Goal: Transaction & Acquisition: Purchase product/service

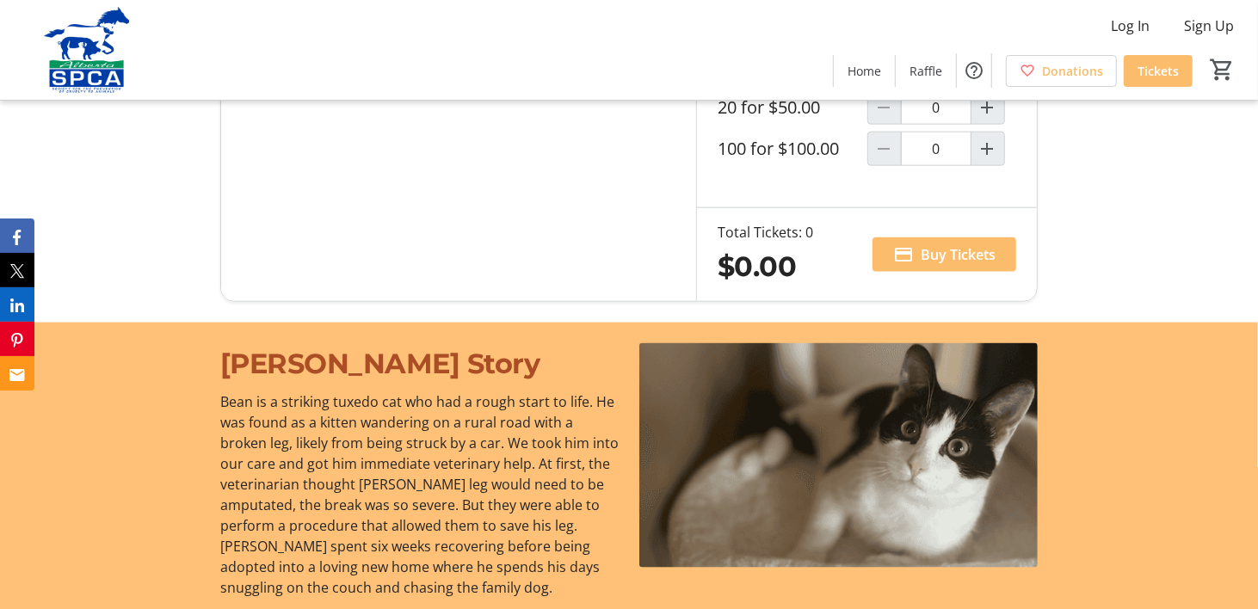
scroll to position [1262, 0]
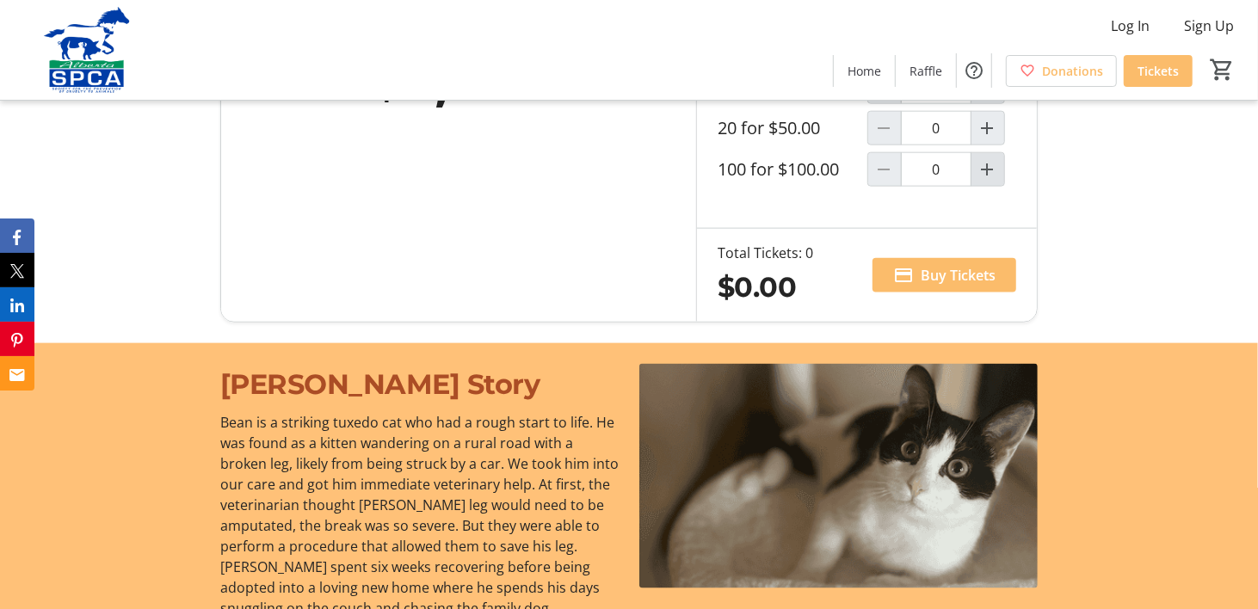
click at [986, 180] on mat-icon "Increment by one" at bounding box center [988, 169] width 21 height 21
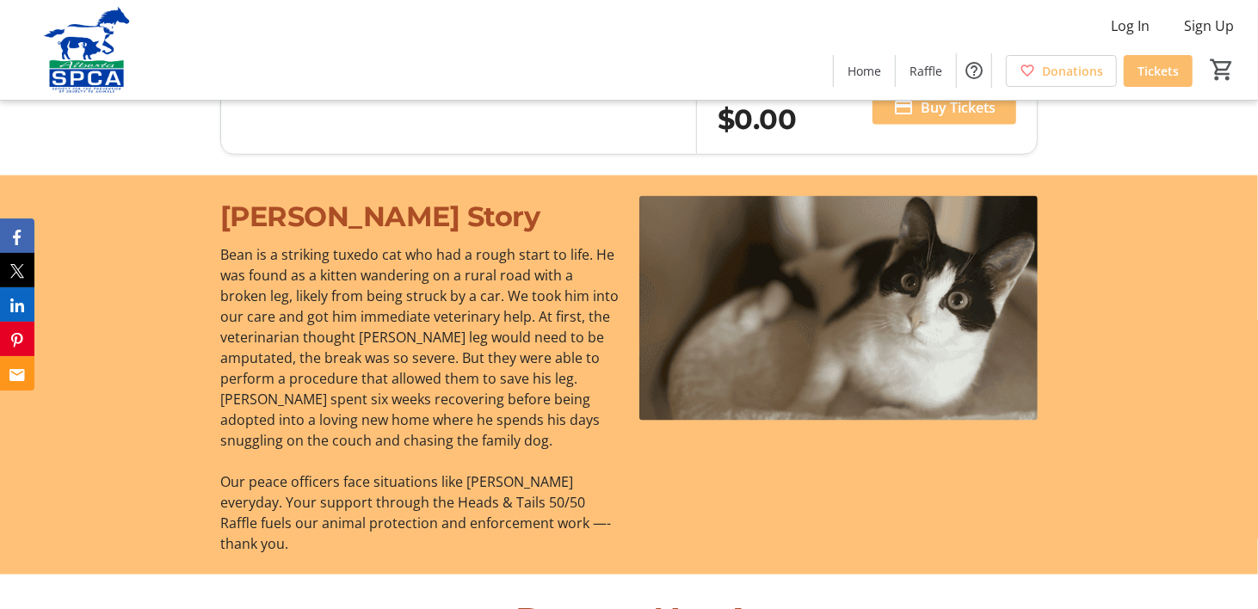
scroll to position [1491, 0]
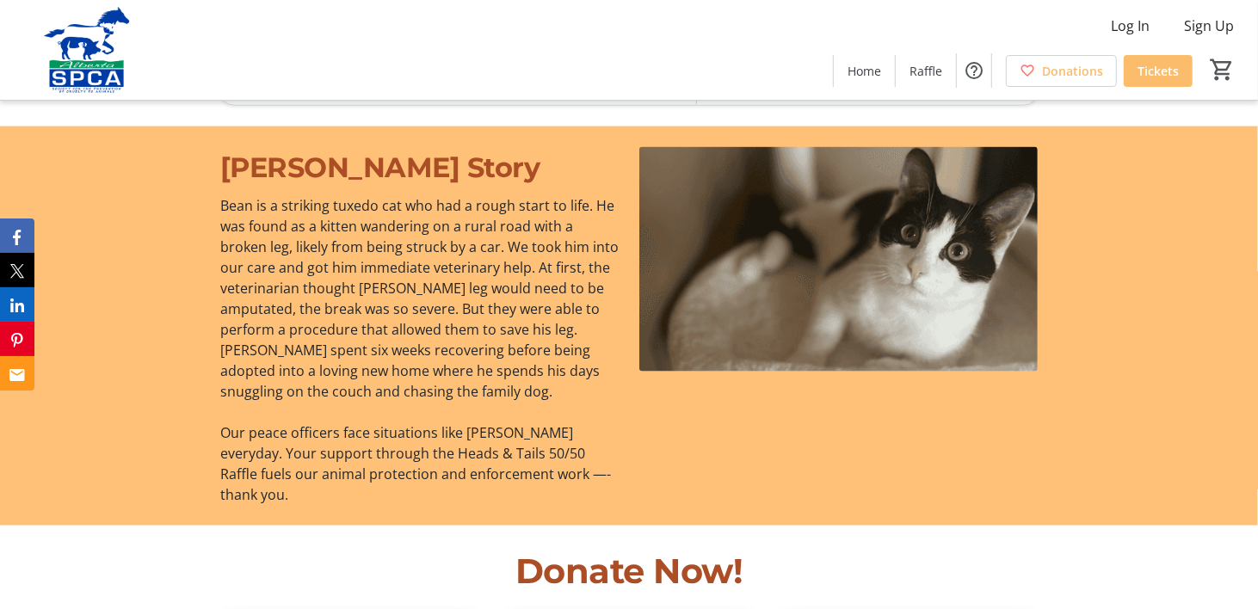
type input "1"
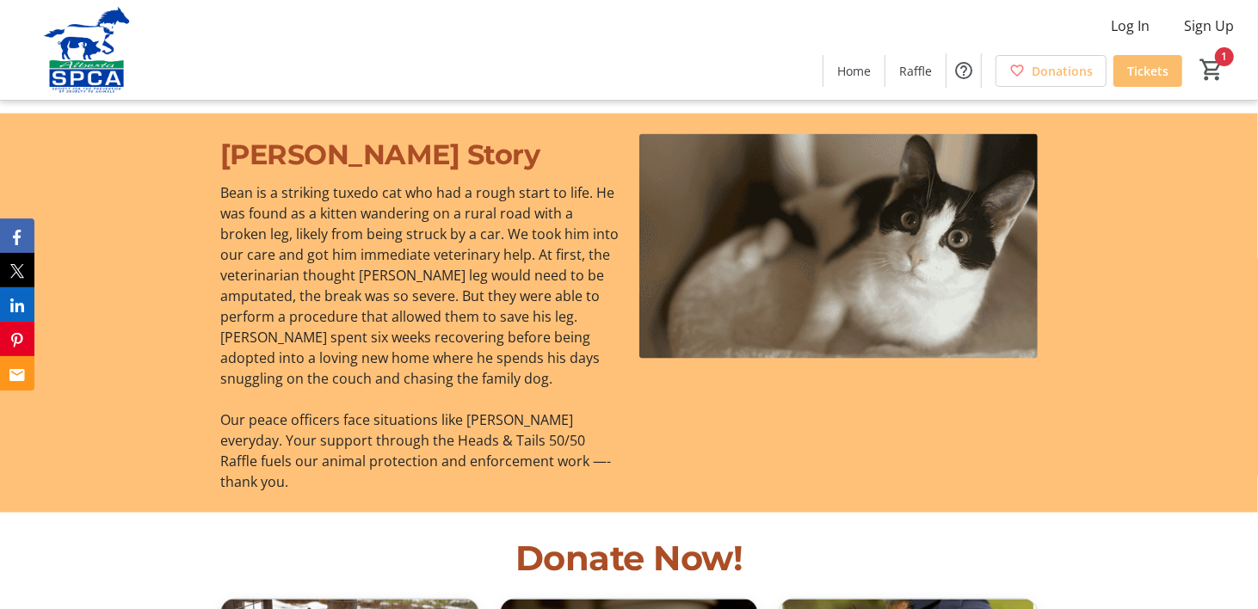
click at [960, 56] on span "Buy Tickets" at bounding box center [958, 45] width 75 height 21
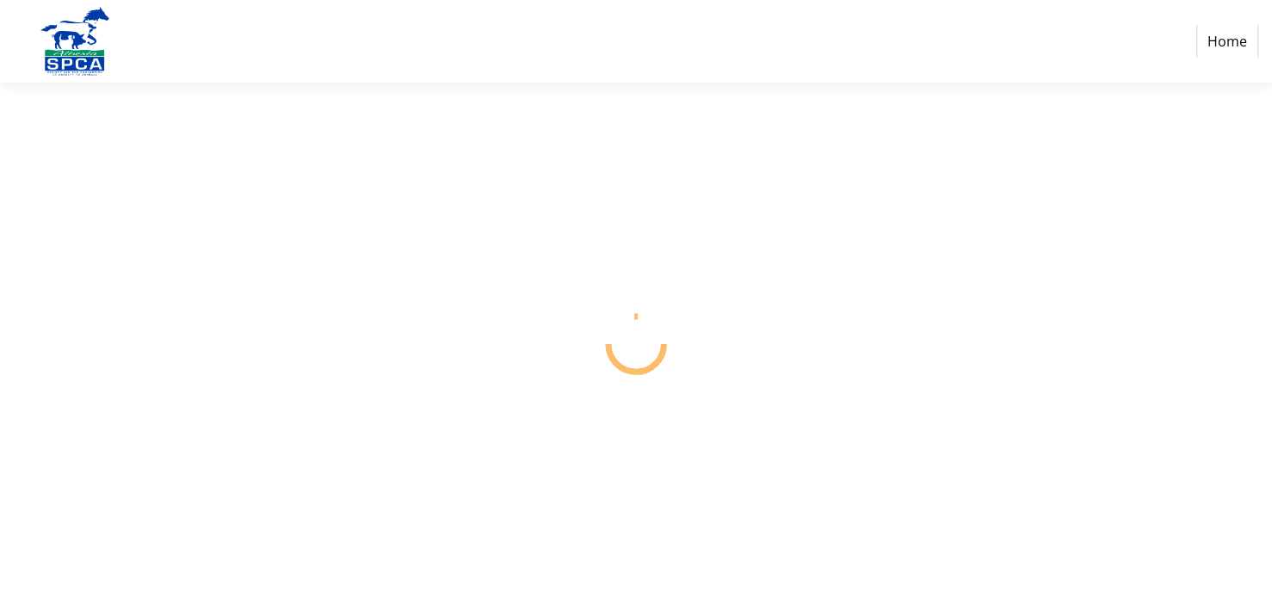
select select "CA"
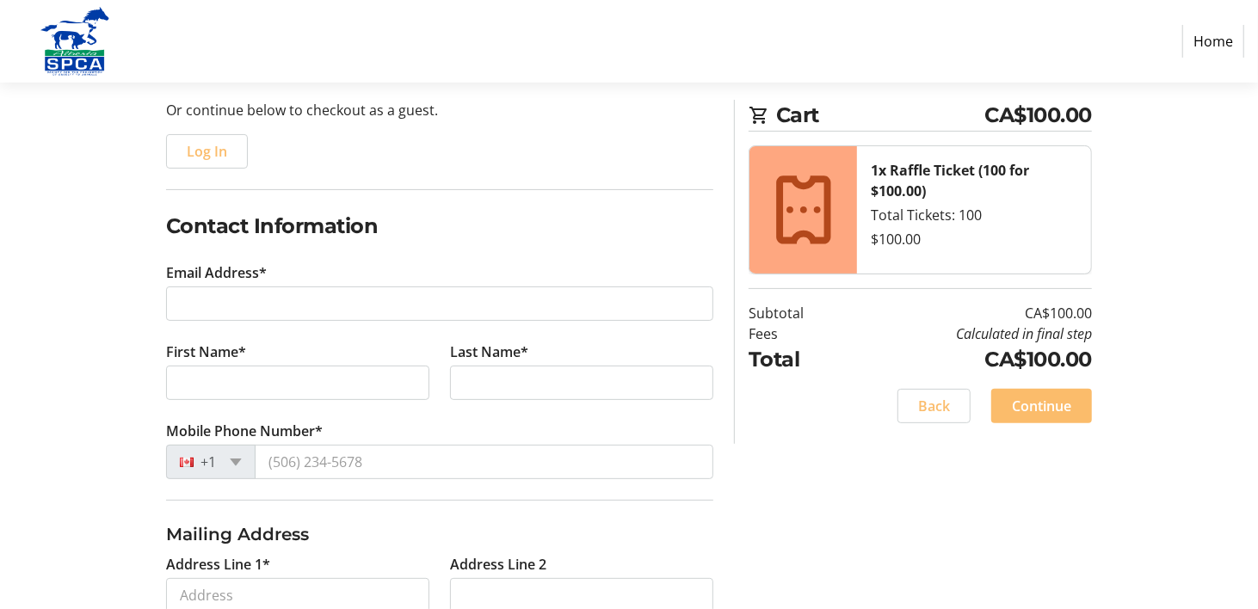
scroll to position [172, 0]
click at [222, 160] on span "Log In" at bounding box center [207, 149] width 40 height 21
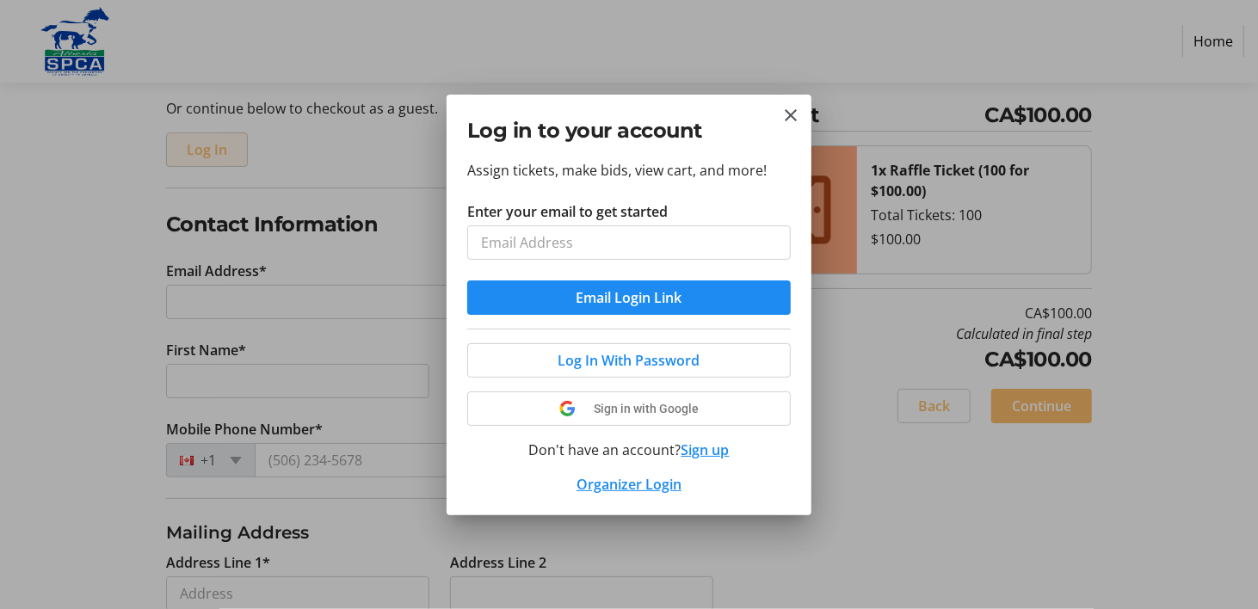
scroll to position [0, 0]
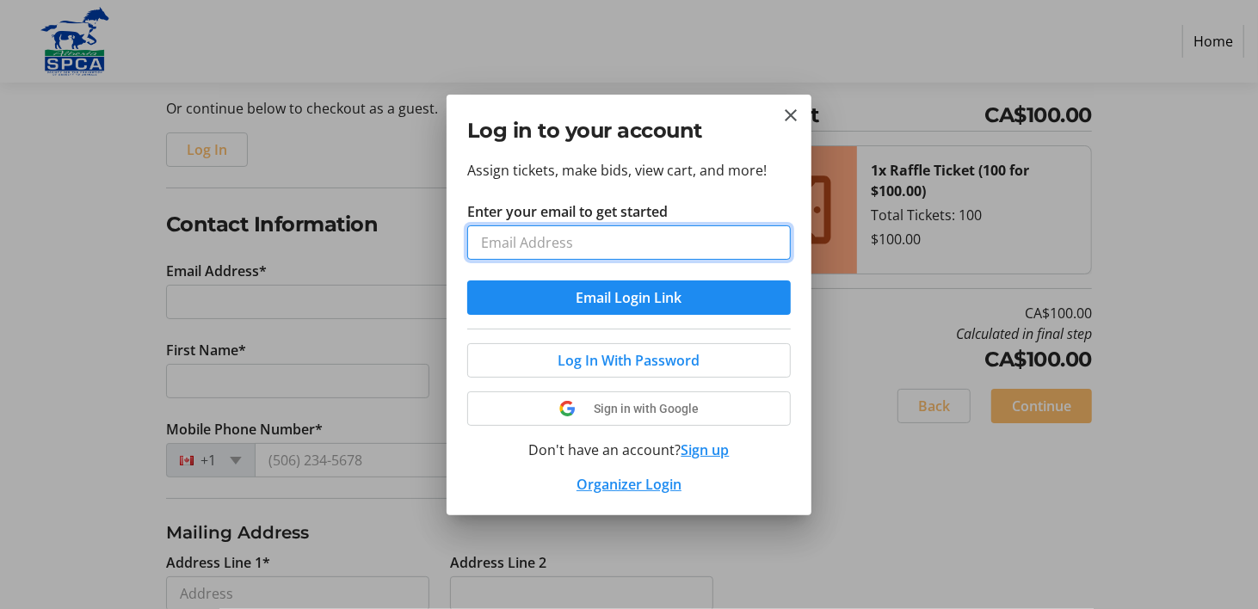
click at [487, 260] on input "Enter your email to get started" at bounding box center [629, 242] width 324 height 34
type input "[EMAIL_ADDRESS][DOMAIN_NAME]"
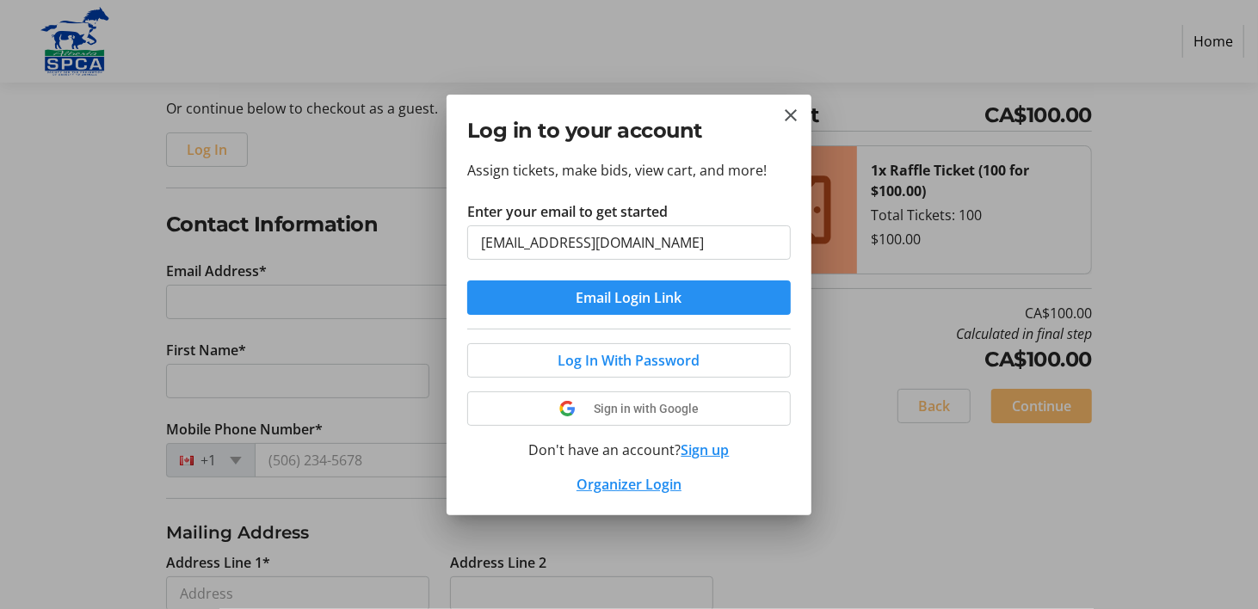
click at [588, 308] on span "Email Login Link" at bounding box center [630, 297] width 106 height 21
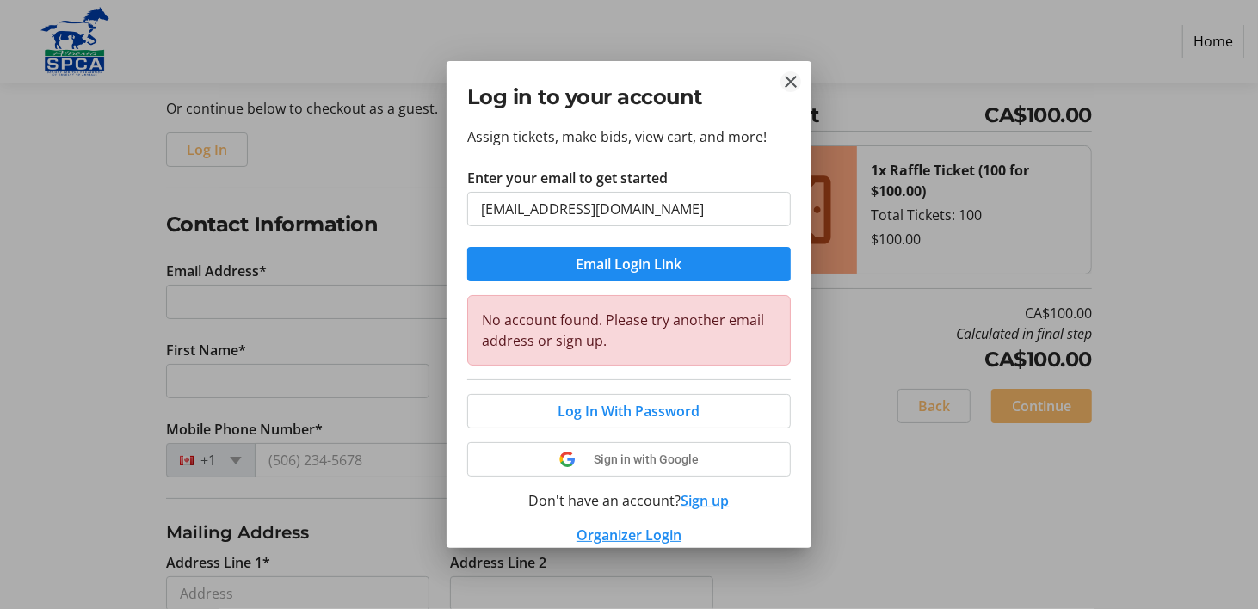
click at [788, 82] on mat-icon "Close" at bounding box center [790, 81] width 21 height 21
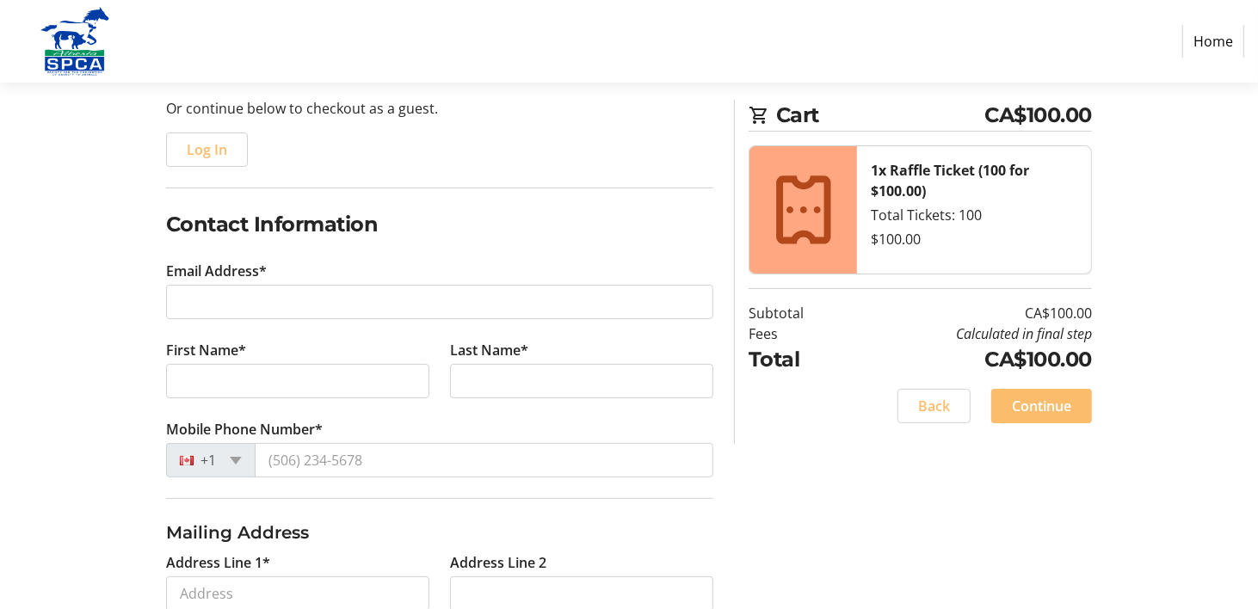
scroll to position [172, 0]
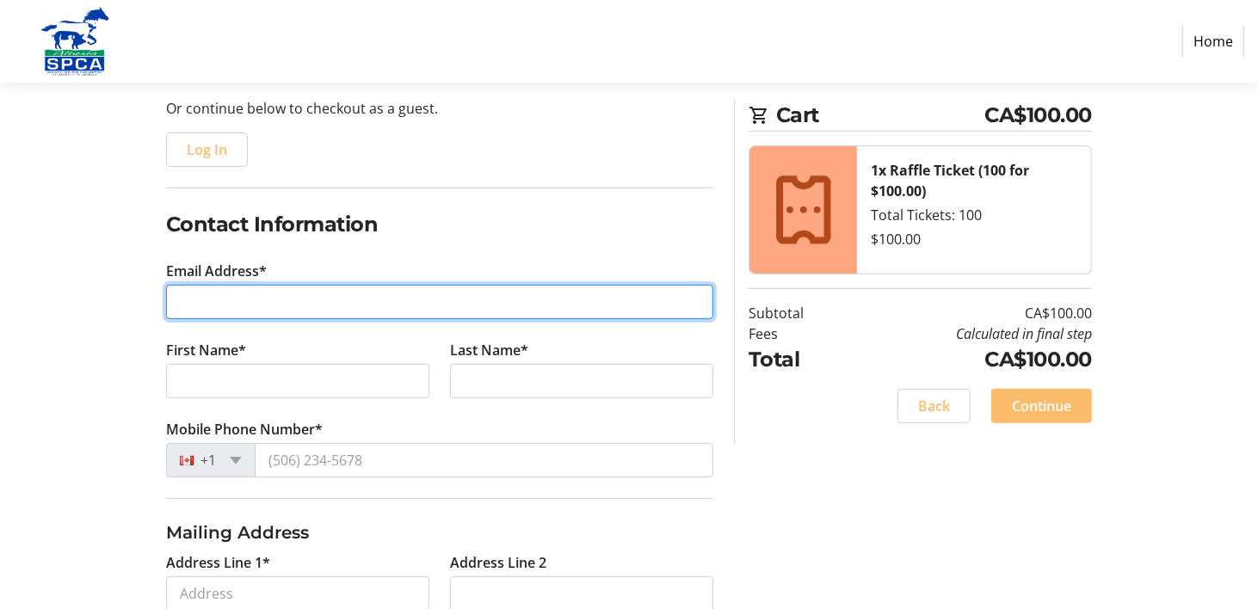
click at [199, 319] on input "Email Address*" at bounding box center [439, 302] width 547 height 34
type input "[EMAIL_ADDRESS][DOMAIN_NAME]"
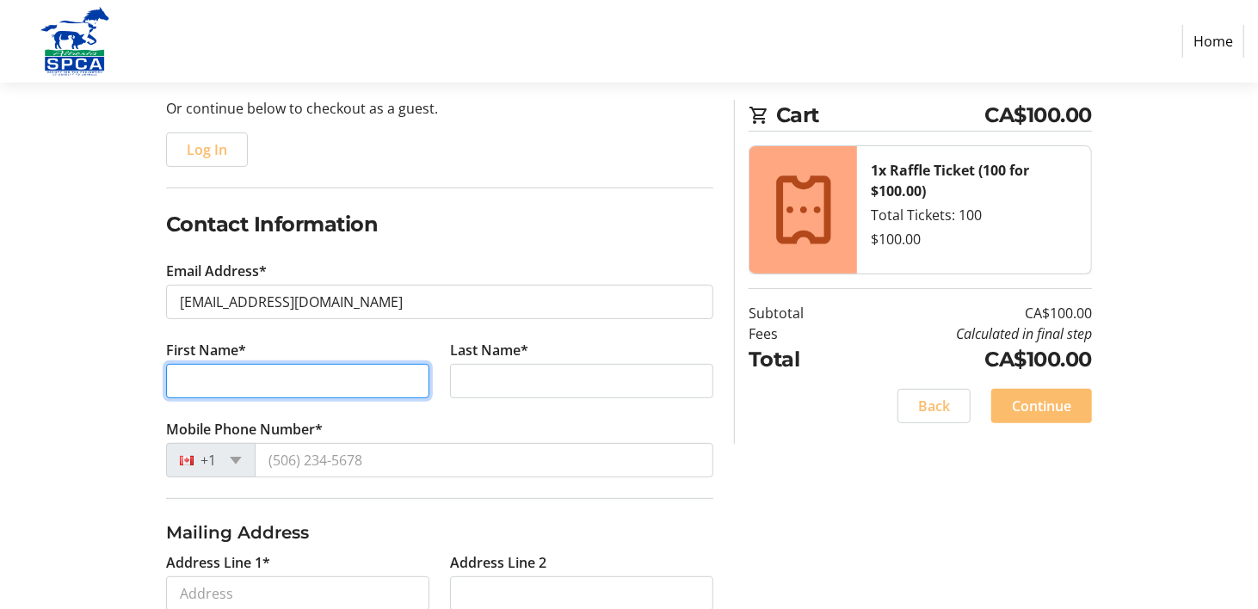
type input "[PERSON_NAME]"
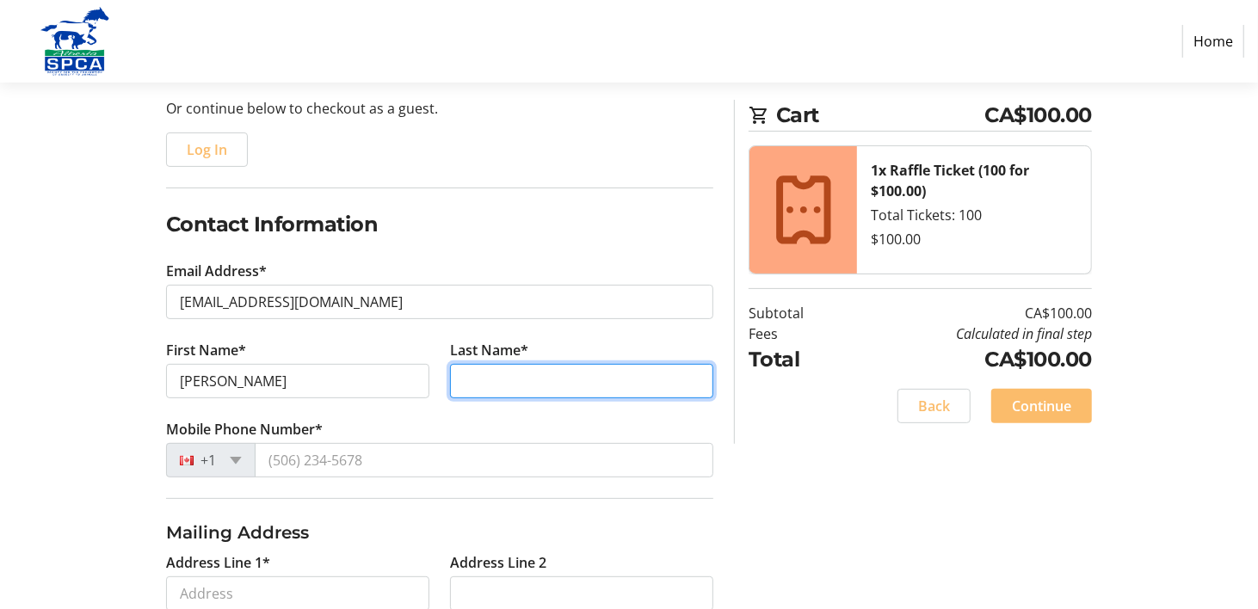
type input "[PERSON_NAME]"
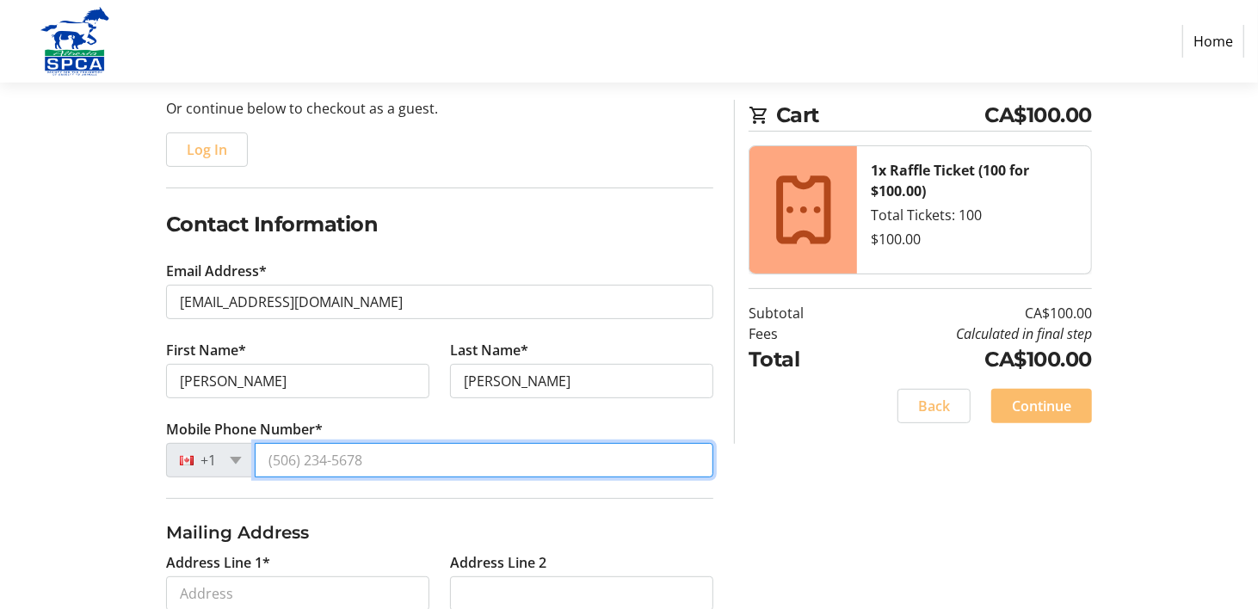
type input "[PHONE_NUMBER]"
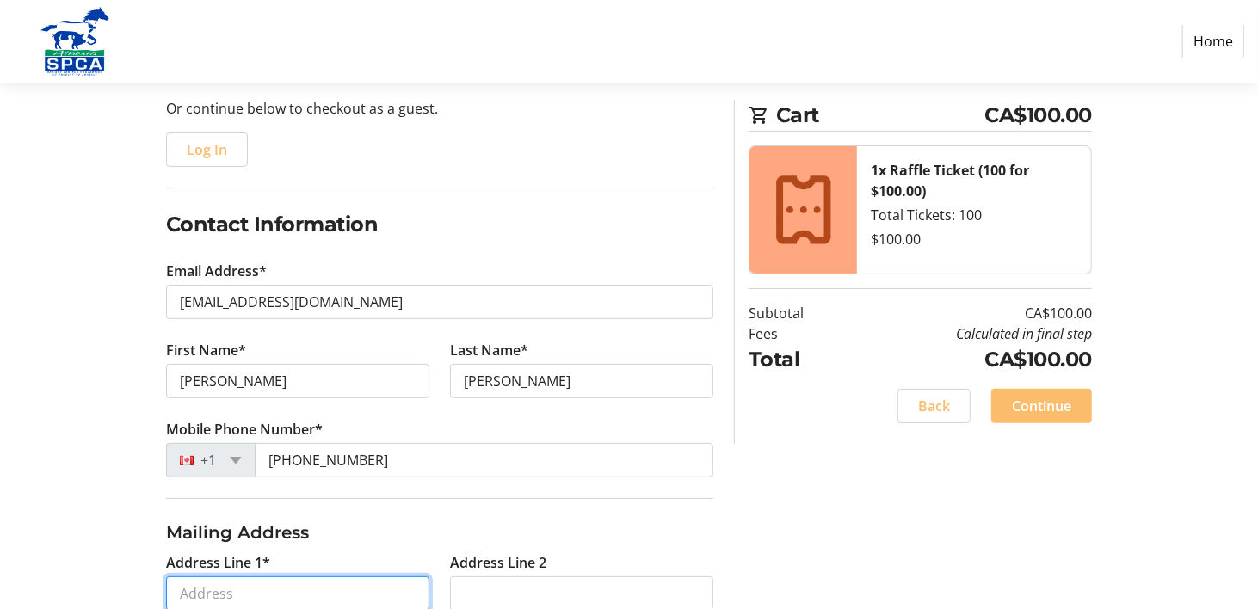
type input "[STREET_ADDRESS]"
type input "[GEOGRAPHIC_DATA]"
select select "AB"
type input "T2W 2R2"
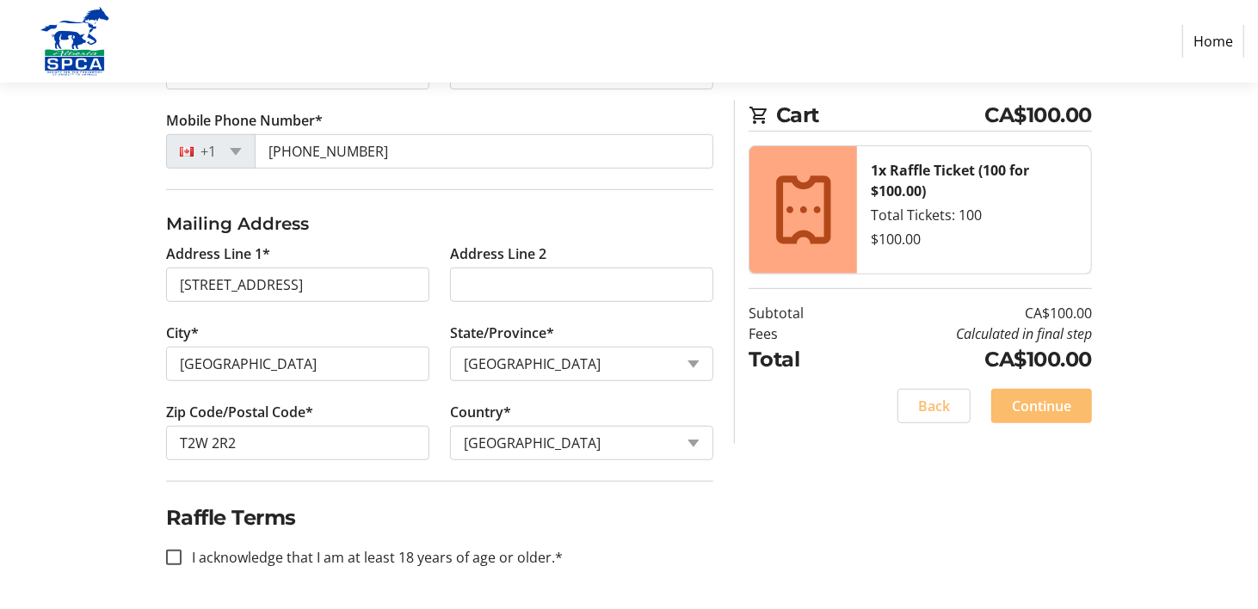
scroll to position [728, 0]
click at [176, 550] on input "I acknowledge that I am at least 18 years of age or older.*" at bounding box center [173, 557] width 15 height 15
checkbox input "true"
click at [1042, 416] on span "Continue" at bounding box center [1041, 406] width 59 height 21
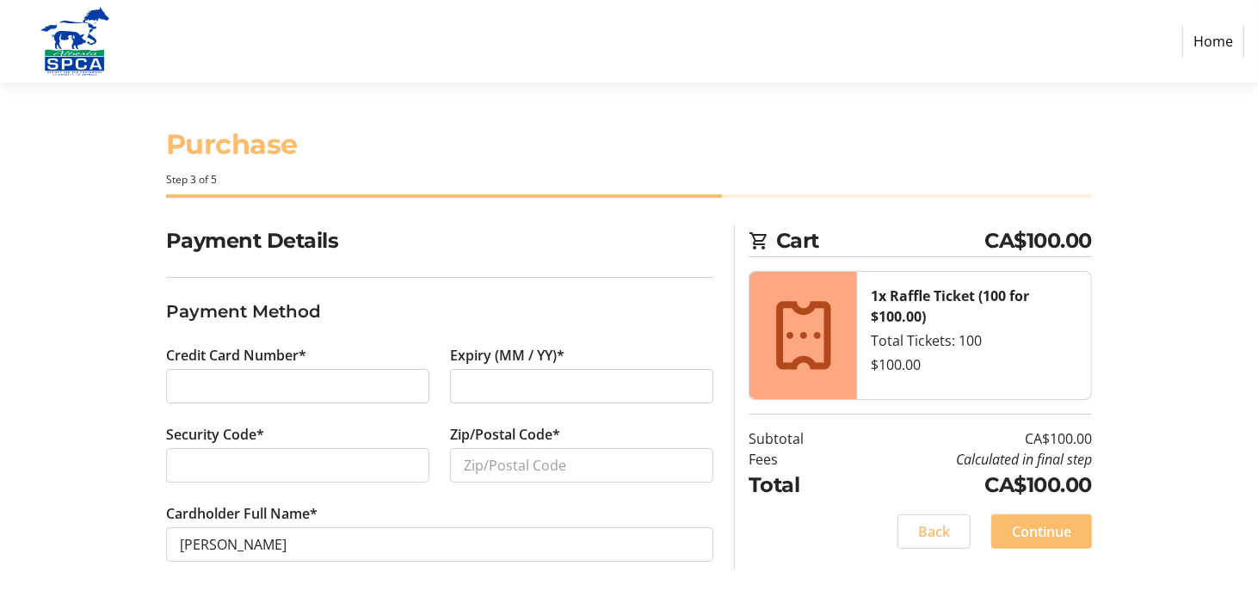
scroll to position [120, 0]
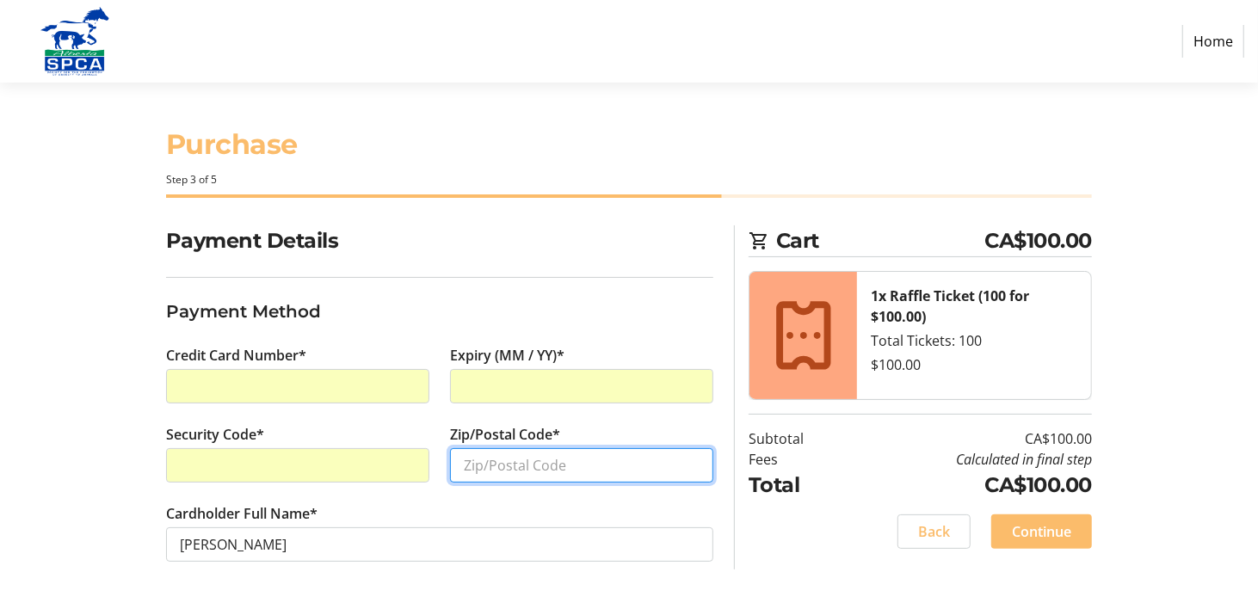
click at [516, 448] on input "Zip/Postal Code*" at bounding box center [581, 465] width 263 height 34
type input "T2W 2R2"
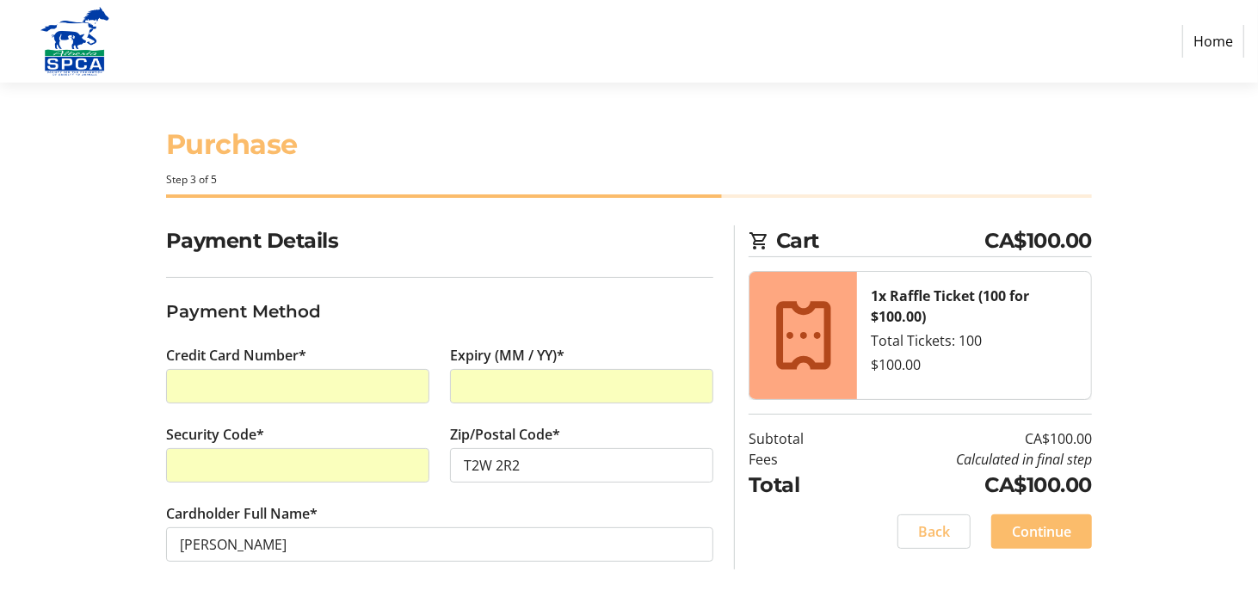
click at [556, 479] on tr-form-field "Zip/Postal Code* T2W 2R2" at bounding box center [581, 463] width 263 height 79
click at [1012, 521] on span "Continue" at bounding box center [1041, 531] width 59 height 21
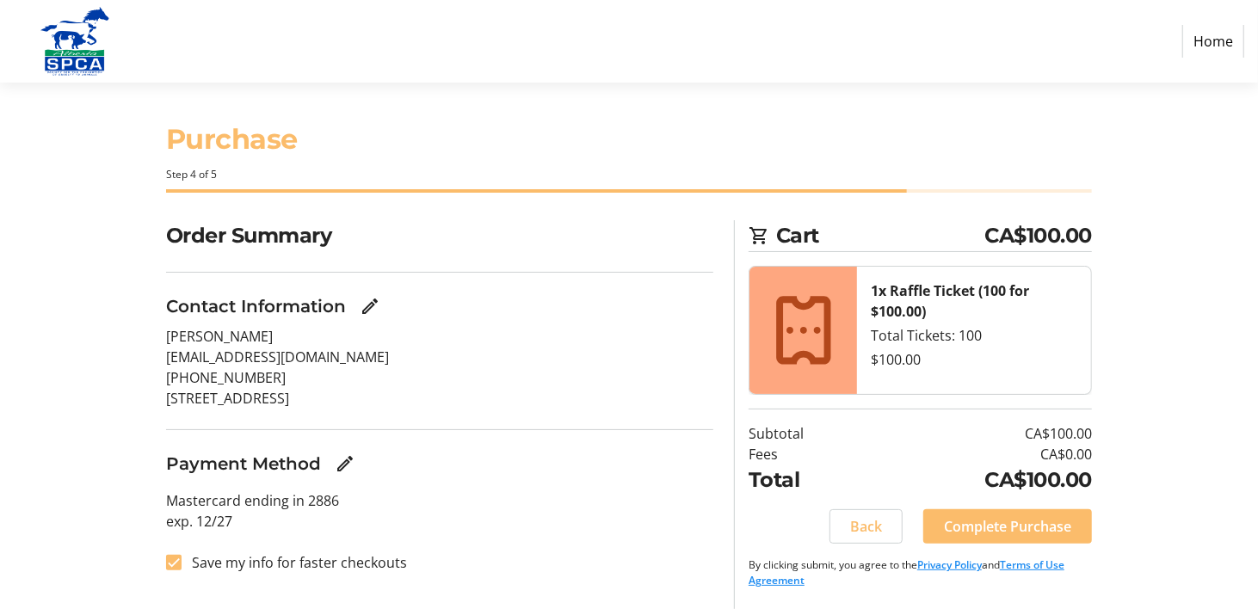
scroll to position [123, 0]
click at [998, 516] on span "Complete Purchase" at bounding box center [1007, 526] width 127 height 21
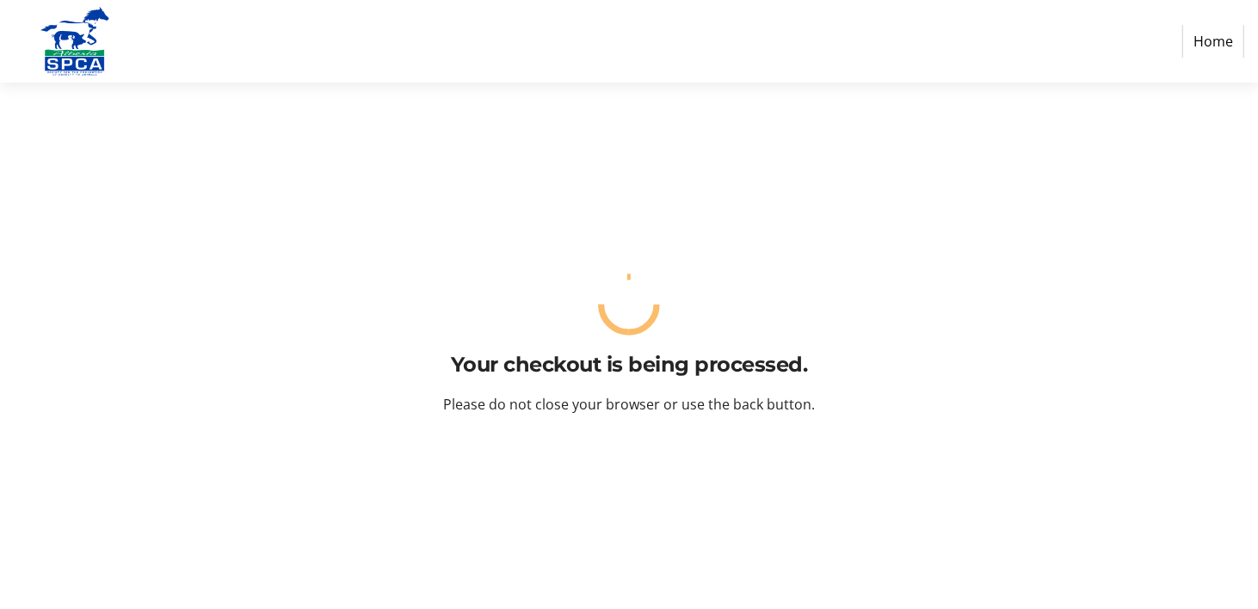
scroll to position [0, 0]
